Goal: Download file/media

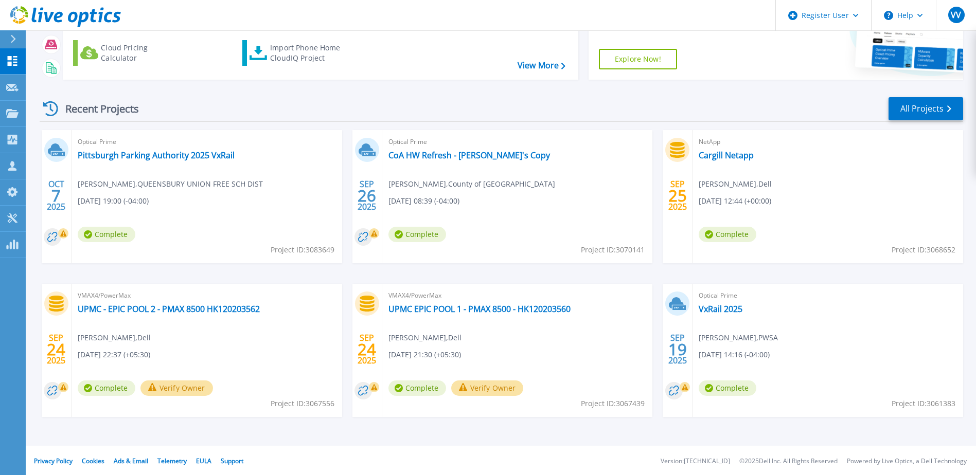
scroll to position [95, 0]
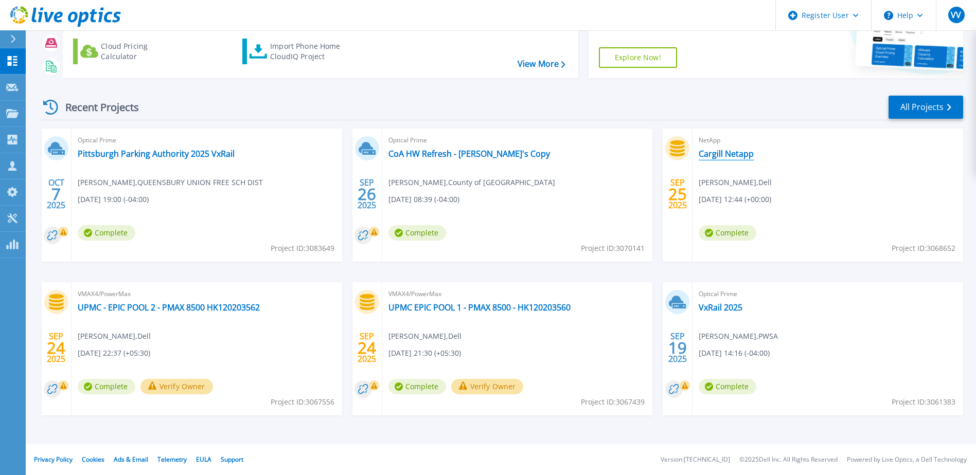
click at [719, 152] on link "Cargill Netapp" at bounding box center [725, 154] width 55 height 10
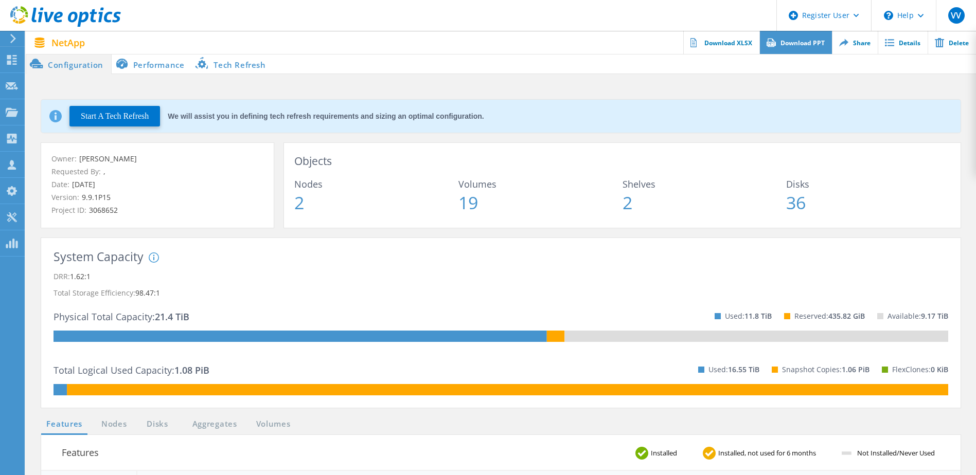
click at [794, 48] on link "Download PPT" at bounding box center [795, 42] width 73 height 23
click at [9, 41] on icon at bounding box center [13, 38] width 8 height 9
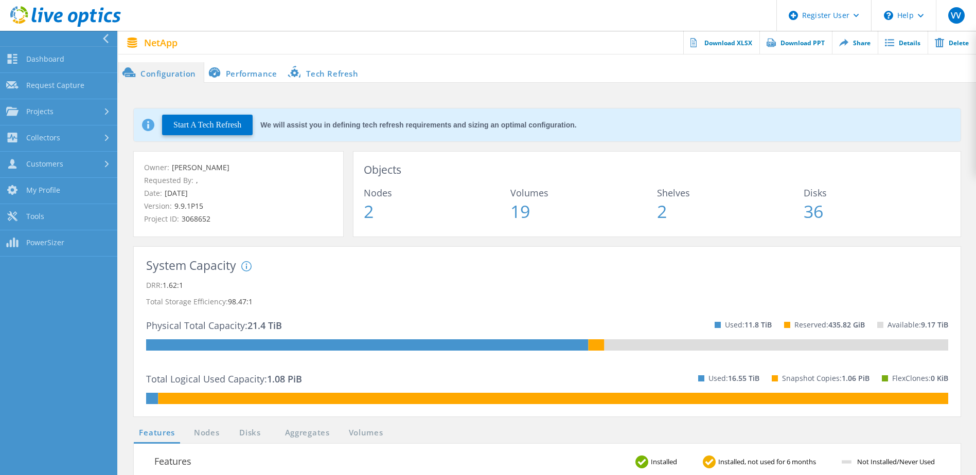
click at [99, 37] on div at bounding box center [55, 38] width 117 height 15
